Goal: Task Accomplishment & Management: Use online tool/utility

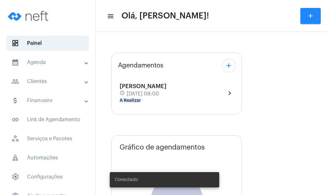
type input "[URL][DOMAIN_NAME]"
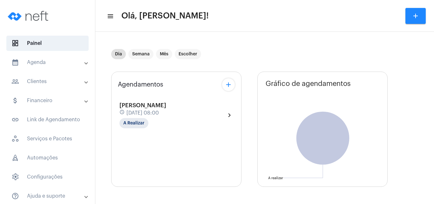
click at [145, 106] on span "[PERSON_NAME]" at bounding box center [143, 105] width 47 height 6
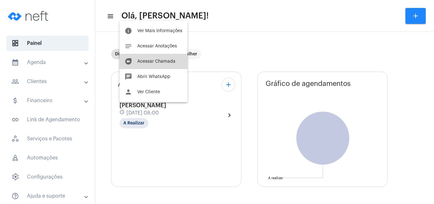
click at [163, 61] on span "Acessar Chamada" at bounding box center [156, 61] width 38 height 4
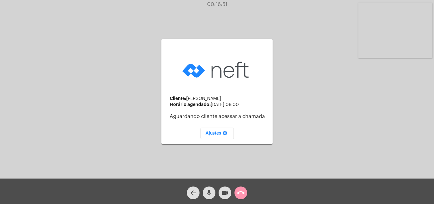
click at [120, 76] on div "Cliente: [PERSON_NAME] agendado: [DATE] 08:00 Aguardando cliente acessar a cham…" at bounding box center [217, 91] width 433 height 178
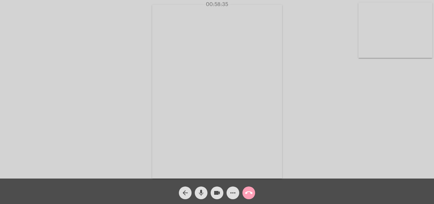
click at [254, 194] on button "call_end" at bounding box center [249, 192] width 13 height 13
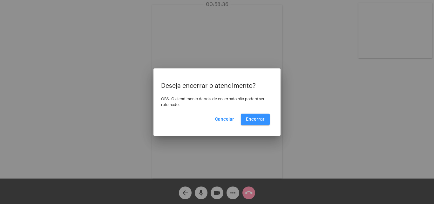
click at [253, 118] on span "Encerrar" at bounding box center [255, 119] width 19 height 4
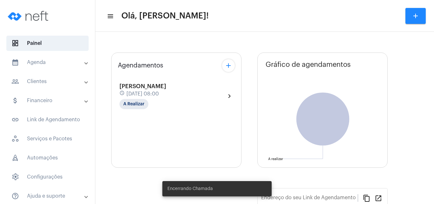
type input "[URL][DOMAIN_NAME]"
